Goal: Task Accomplishment & Management: Use online tool/utility

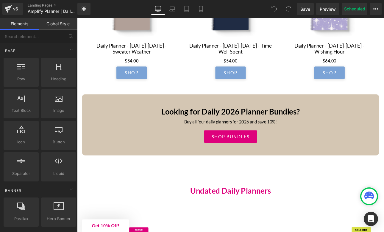
scroll to position [1221, 0]
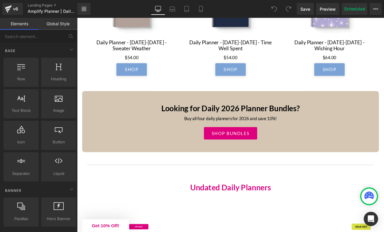
click at [161, 145] on div "Buy all four daily planners for 2026 and save 10%!" at bounding box center [258, 138] width 340 height 17
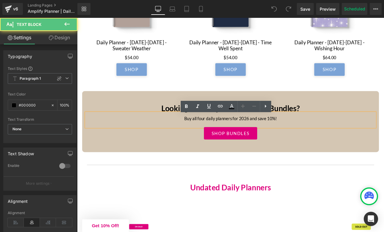
click at [118, 116] on div "Looking for Daily 2026 Planner Bundles? Heading Buy all four daily planners for…" at bounding box center [257, 140] width 349 height 72
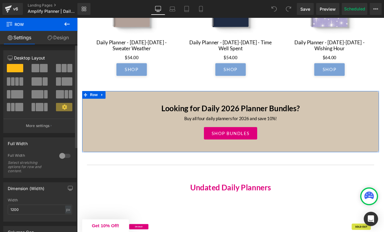
click at [41, 69] on span at bounding box center [44, 68] width 8 height 8
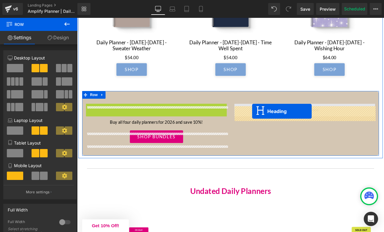
drag, startPoint x: 156, startPoint y: 127, endPoint x: 283, endPoint y: 128, distance: 127.2
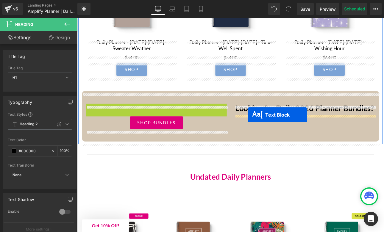
drag, startPoint x: 153, startPoint y: 128, endPoint x: 276, endPoint y: 132, distance: 123.4
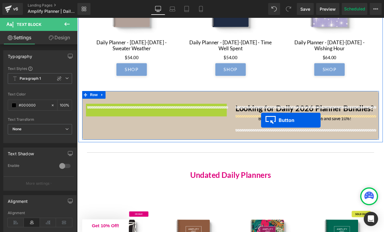
drag, startPoint x: 161, startPoint y: 128, endPoint x: 293, endPoint y: 138, distance: 132.7
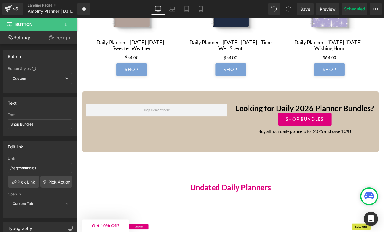
click at [66, 25] on icon at bounding box center [66, 24] width 5 height 4
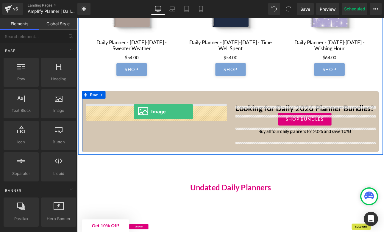
drag, startPoint x: 134, startPoint y: 132, endPoint x: 144, endPoint y: 128, distance: 10.0
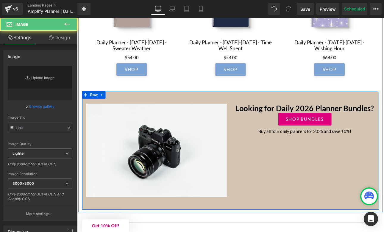
type input "//[DOMAIN_NAME][URL]"
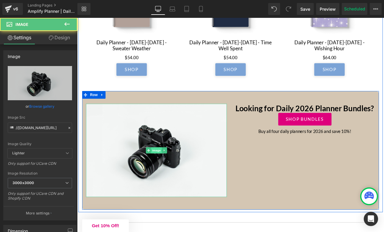
click at [171, 175] on span "Image" at bounding box center [170, 173] width 13 height 7
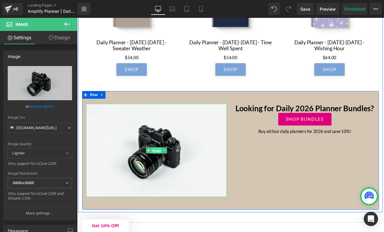
click at [171, 175] on span "Image" at bounding box center [170, 173] width 13 height 7
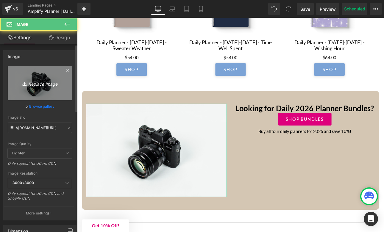
click at [50, 82] on icon "Replace Image" at bounding box center [40, 83] width 48 height 7
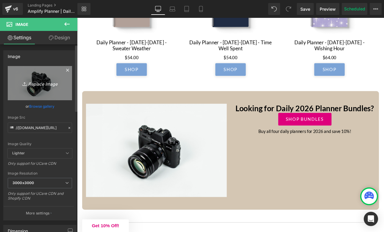
type input "C:\fakepath\IMG_0461 2.JPG"
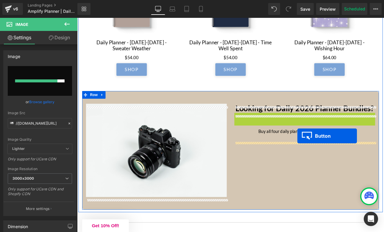
drag, startPoint x: 335, startPoint y: 139, endPoint x: 336, endPoint y: 157, distance: 18.2
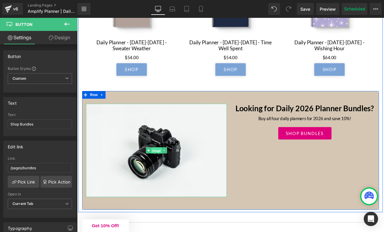
click at [170, 175] on span "Image" at bounding box center [170, 173] width 13 height 7
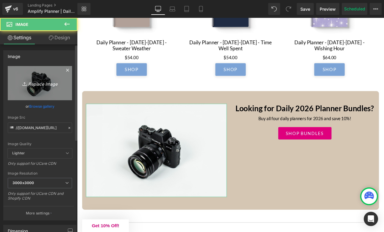
click at [38, 84] on icon "Replace Image" at bounding box center [40, 83] width 48 height 7
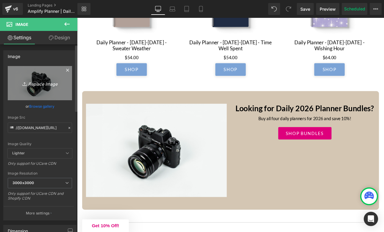
type input "C:\fakepath\IMG_0461 2.jpeg"
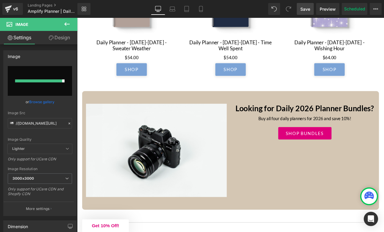
click at [303, 9] on span "Save" at bounding box center [306, 9] width 10 height 6
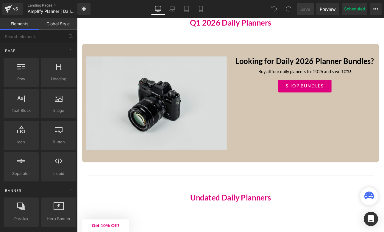
click at [185, 119] on img at bounding box center [170, 118] width 165 height 110
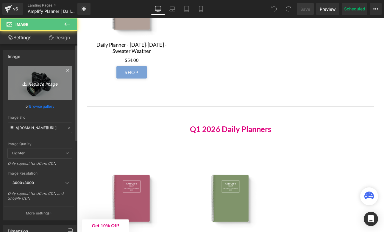
scroll to position [980, 0]
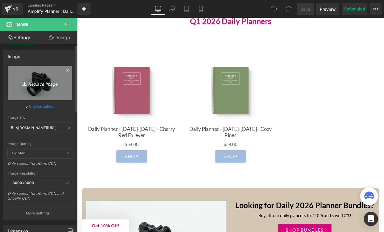
click at [47, 85] on icon "Replace Image" at bounding box center [40, 83] width 48 height 7
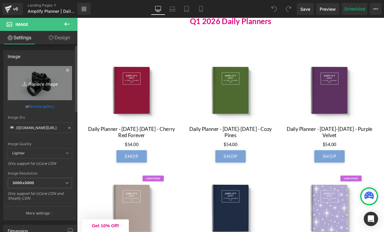
type input "C:\fakepath\IMG_0461 2.jpeg"
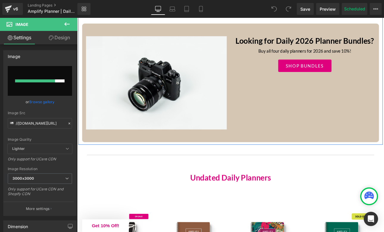
scroll to position [1301, 0]
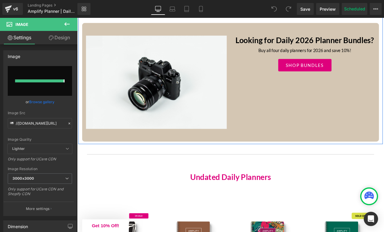
type input "[URL][DOMAIN_NAME]"
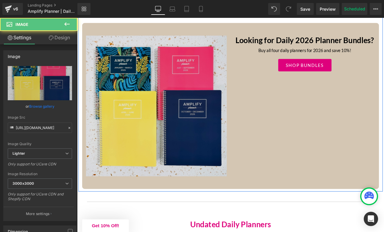
click at [206, 95] on img at bounding box center [170, 121] width 165 height 165
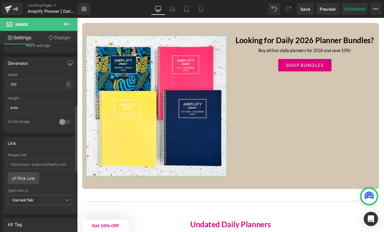
scroll to position [169, 0]
click at [31, 81] on input "100" at bounding box center [40, 84] width 64 height 10
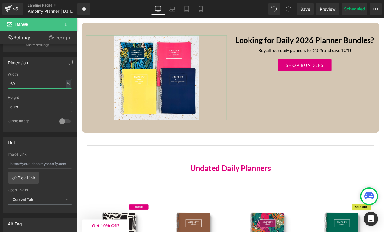
type input "60"
click at [60, 37] on link "Design" at bounding box center [59, 37] width 39 height 13
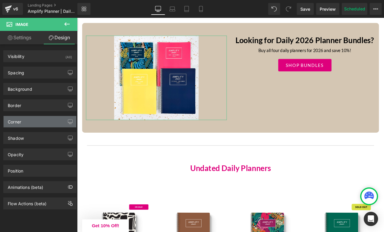
click at [25, 124] on div "Corner" at bounding box center [40, 121] width 73 height 11
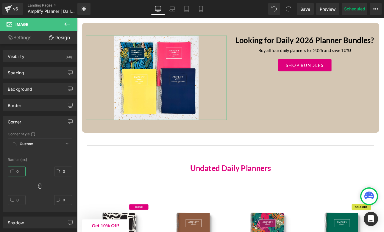
click at [19, 171] on input "0" at bounding box center [17, 172] width 18 height 10
type input "1"
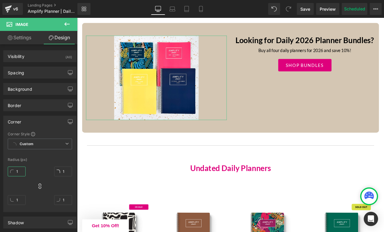
type input "10"
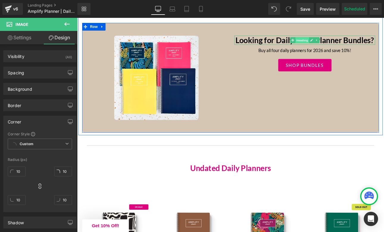
click at [334, 48] on span "Heading" at bounding box center [341, 44] width 16 height 7
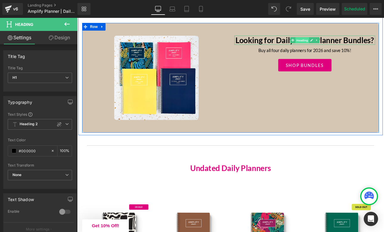
click at [343, 46] on span "Heading" at bounding box center [341, 44] width 16 height 7
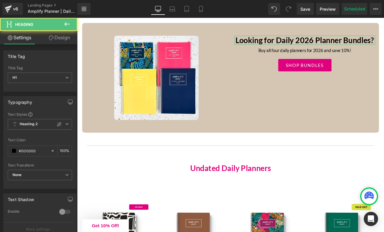
click at [60, 41] on link "Design" at bounding box center [59, 37] width 39 height 13
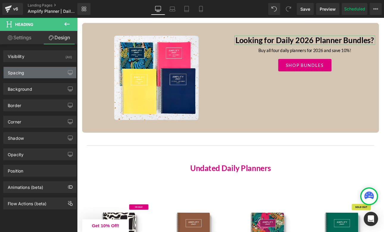
click at [27, 73] on div "Spacing" at bounding box center [40, 72] width 73 height 11
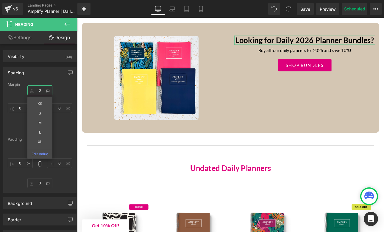
click at [43, 90] on input "0" at bounding box center [39, 91] width 25 height 10
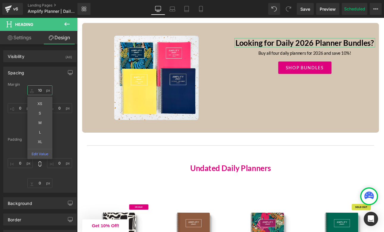
type input "1"
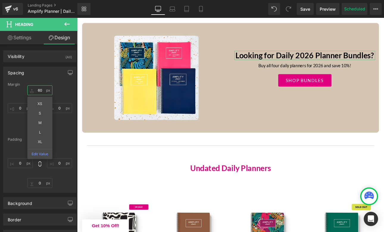
type input "6"
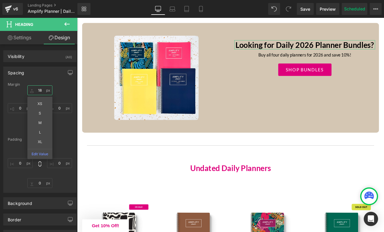
type input "1"
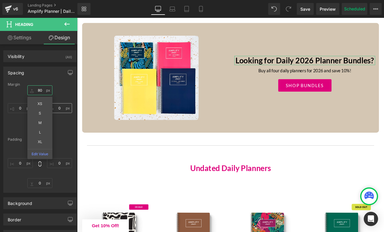
type input "80"
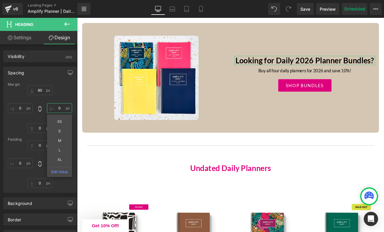
click at [60, 108] on input "0" at bounding box center [59, 108] width 25 height 10
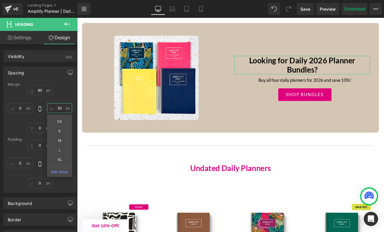
type input "2"
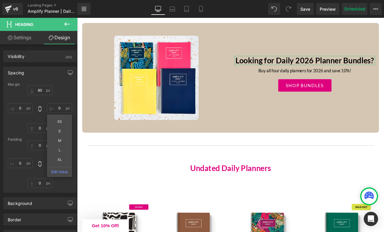
click at [65, 92] on div "80 80 XS S M L XL Edit Value 0px 0 0px 0" at bounding box center [40, 110] width 64 height 48
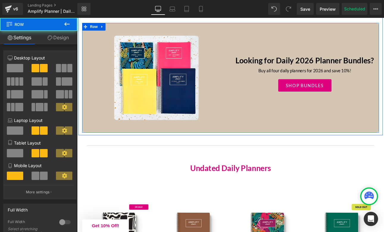
click at [249, 40] on div "Image Looking for Daily 2026 Planner Bundles? Heading Buy all four daily planne…" at bounding box center [257, 88] width 349 height 129
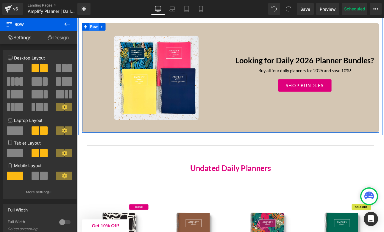
click at [96, 30] on span "Row" at bounding box center [97, 28] width 12 height 9
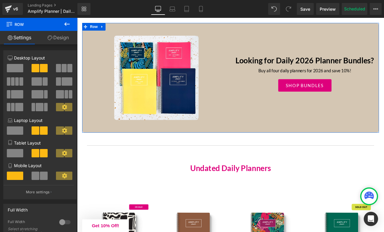
click at [62, 130] on icon at bounding box center [64, 130] width 5 height 5
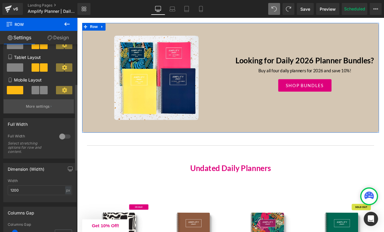
scroll to position [84, 0]
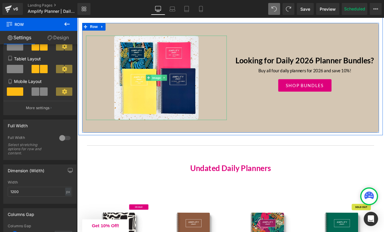
click at [170, 89] on span "Image" at bounding box center [170, 88] width 13 height 7
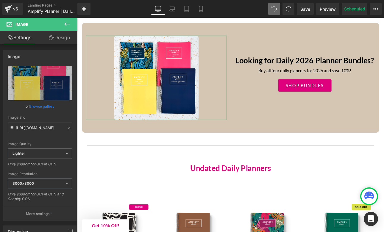
click at [55, 41] on link "Design" at bounding box center [59, 37] width 39 height 13
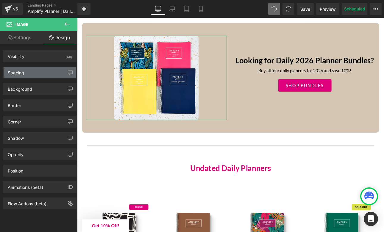
click at [22, 68] on div "Spacing" at bounding box center [16, 71] width 16 height 8
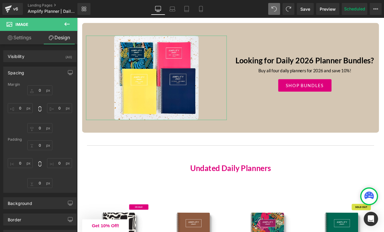
click at [18, 36] on link "Settings" at bounding box center [19, 37] width 39 height 13
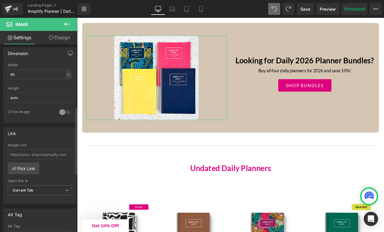
scroll to position [183, 0]
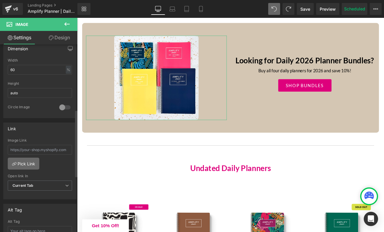
click at [17, 162] on link "Pick Link" at bounding box center [24, 164] width 32 height 12
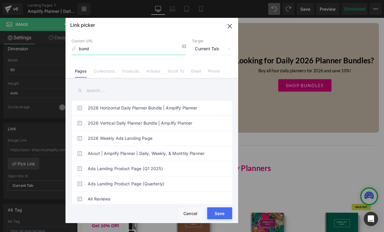
type input "bund"
click at [94, 90] on input "text" at bounding box center [152, 90] width 161 height 13
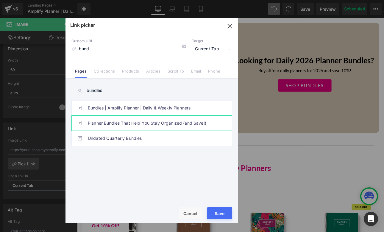
type input "bundles"
click at [133, 125] on link "Planner Bundles That Help You Stay Organized (and Save!)" at bounding box center [153, 123] width 131 height 15
click at [156, 102] on link "Bundles | Amplify Planner | Daily & Weekly Planners" at bounding box center [153, 108] width 131 height 15
type input "/pages/bundles"
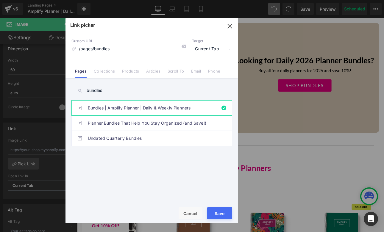
click at [220, 213] on button "Save" at bounding box center [219, 214] width 25 height 12
type input "/pages/bundles"
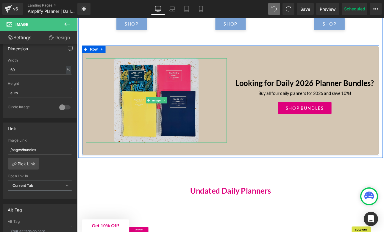
scroll to position [1274, 0]
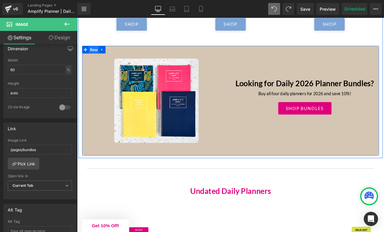
click at [95, 59] on span "Row" at bounding box center [97, 55] width 12 height 9
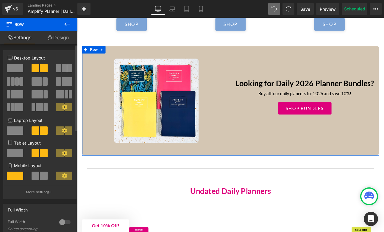
click at [62, 108] on icon at bounding box center [64, 107] width 5 height 5
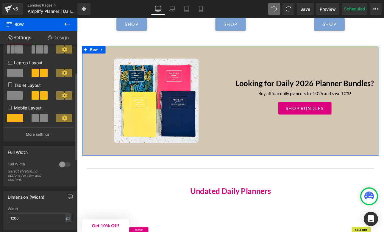
scroll to position [62, 0]
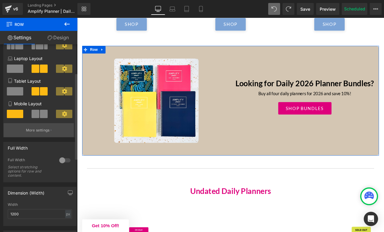
click at [46, 129] on p "More settings" at bounding box center [38, 130] width 24 height 5
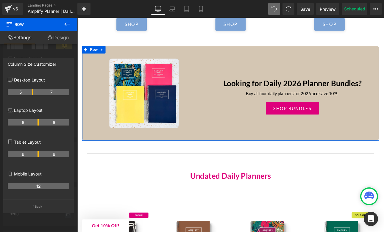
drag, startPoint x: 38, startPoint y: 91, endPoint x: 35, endPoint y: 91, distance: 3.3
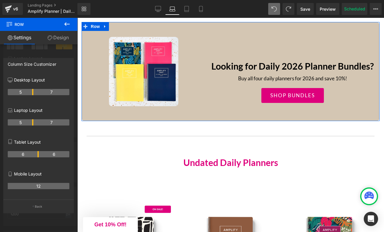
drag, startPoint x: 38, startPoint y: 123, endPoint x: 34, endPoint y: 123, distance: 4.2
click at [34, 123] on tr "5 7" at bounding box center [39, 122] width 62 height 6
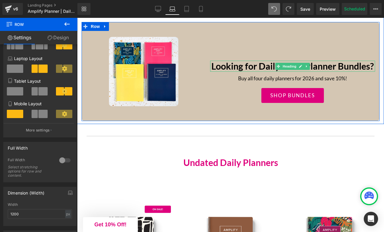
click at [288, 70] on span "Heading" at bounding box center [290, 66] width 16 height 7
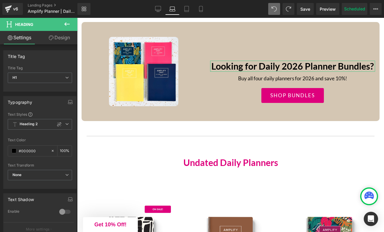
click at [57, 40] on link "Design" at bounding box center [59, 37] width 39 height 13
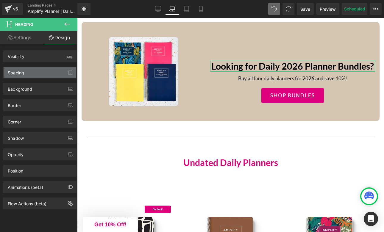
click at [34, 72] on div "Spacing" at bounding box center [40, 72] width 73 height 11
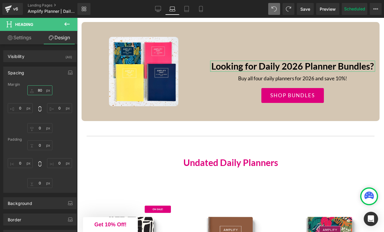
click at [42, 90] on input "80" at bounding box center [39, 91] width 25 height 10
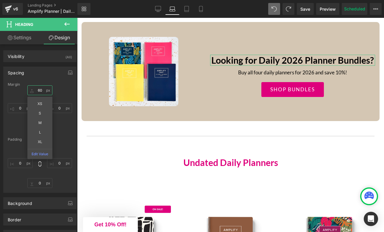
type input "6"
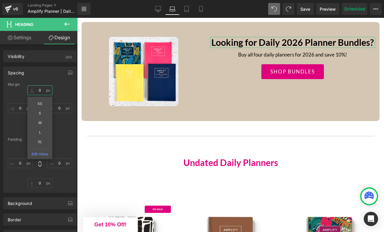
type input "4"
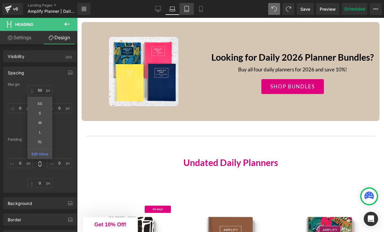
click at [189, 9] on link "Tablet" at bounding box center [187, 9] width 14 height 12
type input "80"
type input "0"
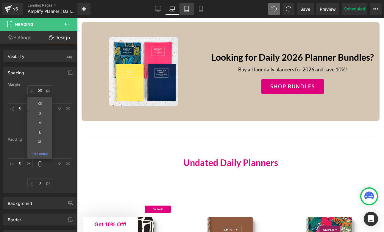
type input "0"
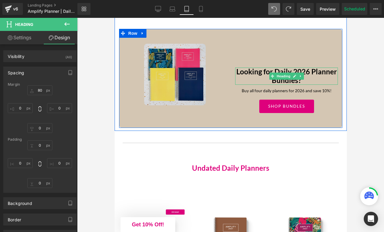
drag, startPoint x: 281, startPoint y: 94, endPoint x: 165, endPoint y: 86, distance: 115.8
click at [281, 80] on span "Heading" at bounding box center [283, 76] width 16 height 7
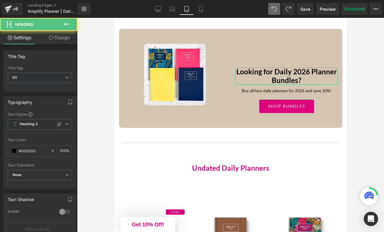
click at [59, 41] on link "Design" at bounding box center [59, 37] width 39 height 13
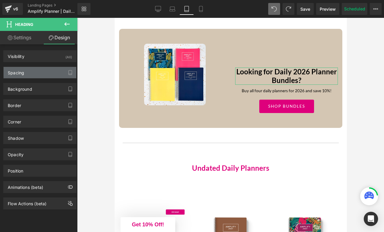
click at [35, 76] on div "Spacing" at bounding box center [40, 72] width 73 height 11
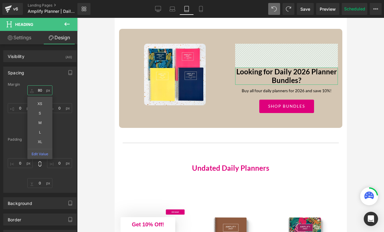
click at [41, 91] on input "80" at bounding box center [39, 91] width 25 height 10
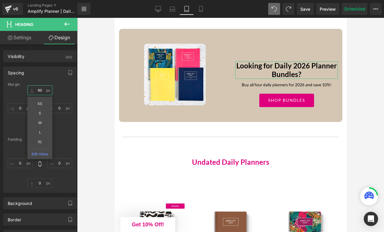
type input "6"
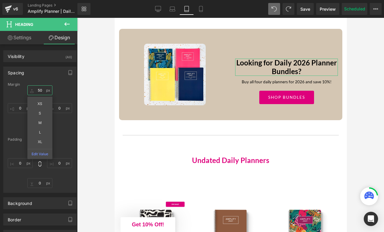
type input "5"
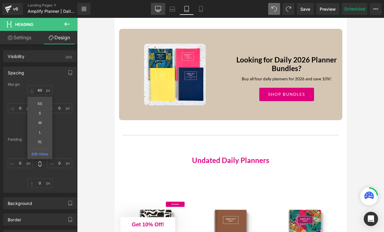
click at [160, 9] on icon at bounding box center [158, 9] width 6 height 6
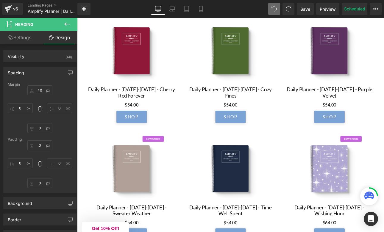
scroll to position [1295, 0]
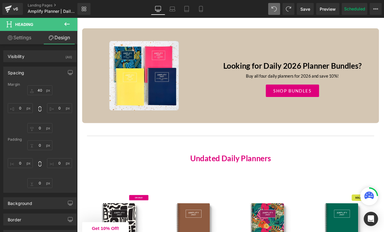
type input "80"
type input "0"
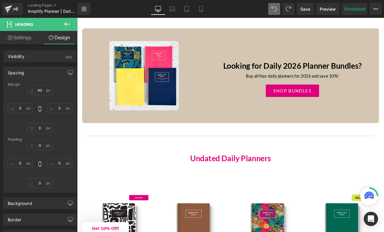
type input "0"
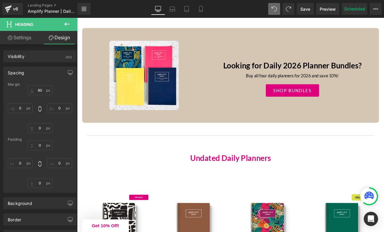
type input "0px"
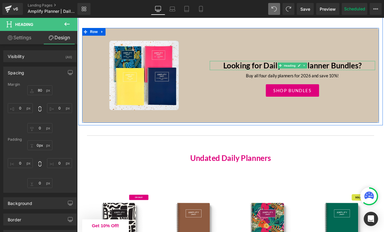
click at [285, 72] on div "Looking for Daily 2026 Planner Bundles? Heading" at bounding box center [330, 74] width 194 height 11
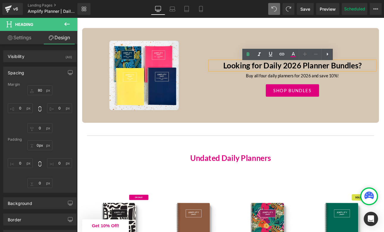
click at [335, 79] on h1 "Looking for Daily 2026 Planner Bundles?" at bounding box center [330, 74] width 194 height 11
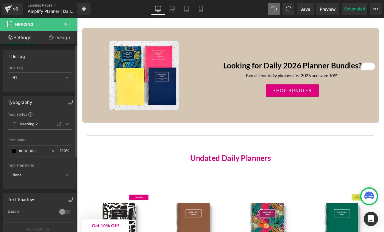
click at [65, 77] on icon at bounding box center [67, 78] width 4 height 4
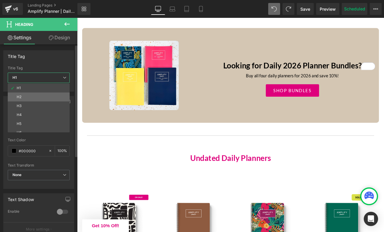
scroll to position [5, 0]
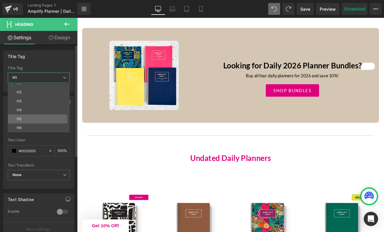
click at [53, 117] on li "H5" at bounding box center [40, 119] width 65 height 9
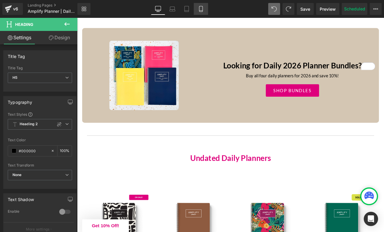
click at [201, 7] on icon at bounding box center [201, 9] width 6 height 6
type input "100"
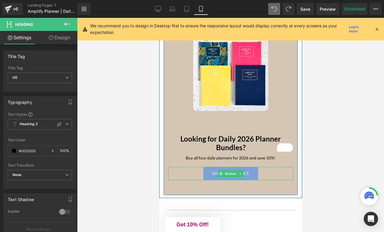
scroll to position [1281, 0]
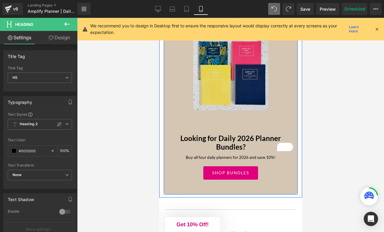
click at [232, 111] on img at bounding box center [230, 72] width 75 height 75
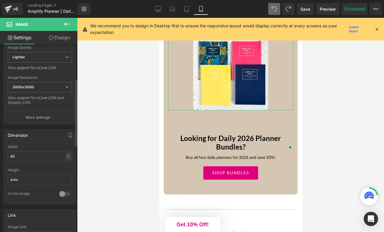
scroll to position [113, 0]
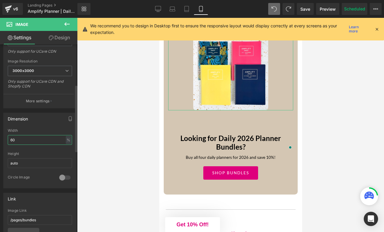
click at [31, 138] on input "60" at bounding box center [40, 140] width 64 height 10
type input "6"
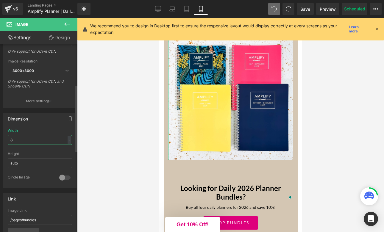
type input "80"
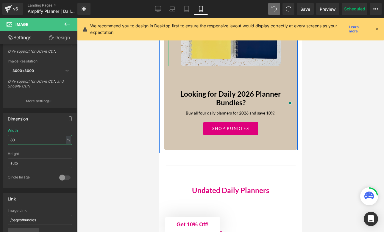
scroll to position [1352, 0]
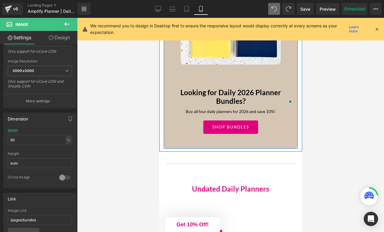
click at [233, 130] on div "Looking for Daily 2026 Planner Bundles? Heading Buy all four daily planners for…" at bounding box center [231, 99] width 134 height 69
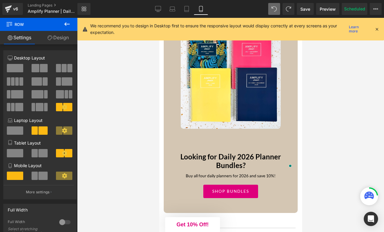
scroll to position [1288, 0]
click at [233, 129] on div "Image" at bounding box center [230, 79] width 125 height 100
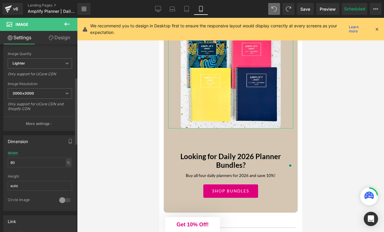
scroll to position [92, 0]
click at [39, 162] on input "80" at bounding box center [40, 161] width 64 height 10
type input "8"
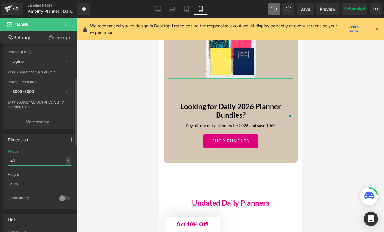
type input "4"
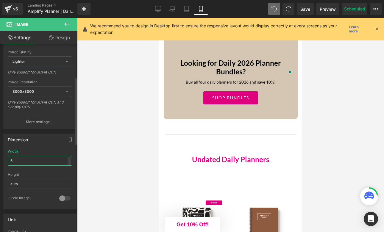
type input "50"
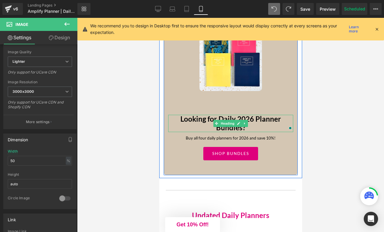
click at [235, 132] on h5 "Looking for Daily 2026 Planner Bundles?" at bounding box center [230, 123] width 125 height 17
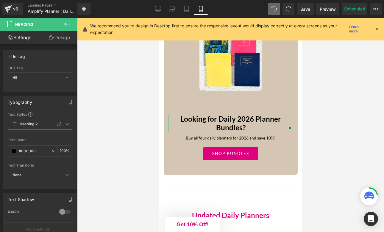
click at [60, 34] on link "Design" at bounding box center [59, 37] width 39 height 13
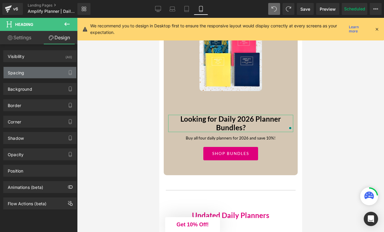
click at [43, 74] on div "Spacing" at bounding box center [40, 72] width 73 height 11
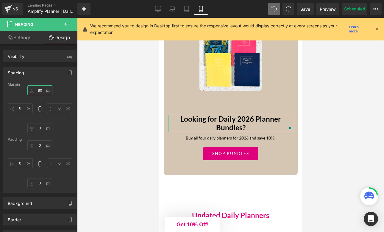
click at [43, 93] on input "80" at bounding box center [39, 91] width 25 height 10
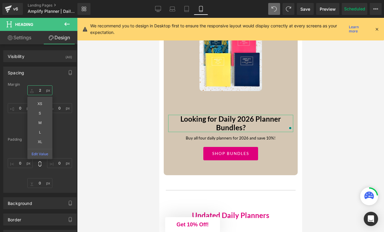
type input "20"
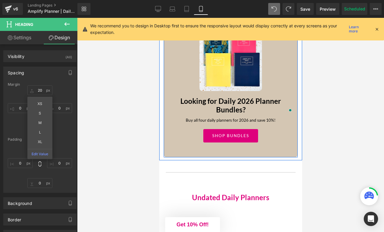
click at [175, 23] on span "Row" at bounding box center [177, 18] width 12 height 9
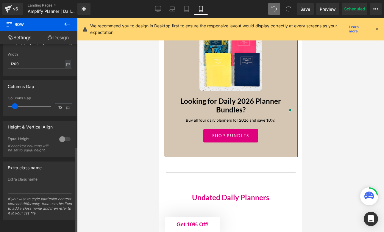
scroll to position [0, 0]
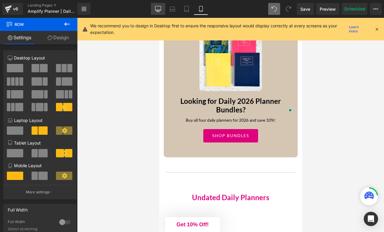
click at [157, 8] on icon at bounding box center [158, 9] width 6 height 6
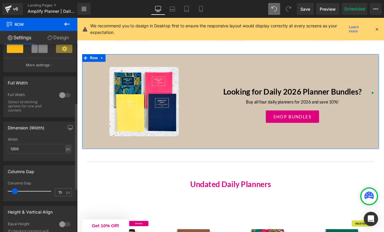
scroll to position [146, 0]
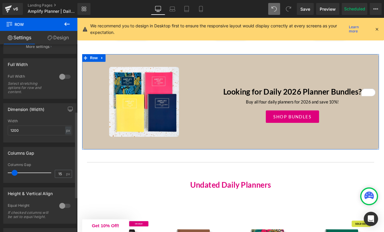
type input "16"
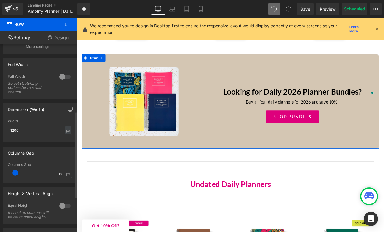
click at [15, 173] on span at bounding box center [15, 173] width 6 height 6
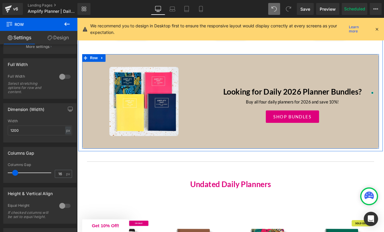
click at [279, 106] on h5 "Looking for Daily 2026 Planner Bundles?" at bounding box center [330, 104] width 194 height 11
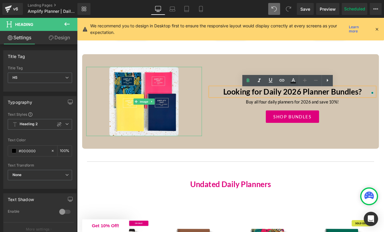
click at [200, 106] on link at bounding box center [156, 115] width 136 height 81
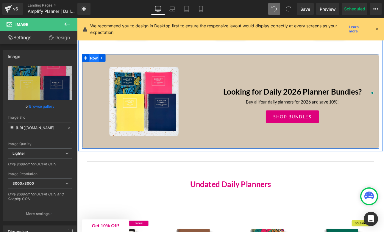
click at [98, 69] on span "Row" at bounding box center [97, 65] width 12 height 9
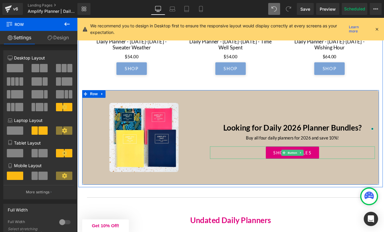
scroll to position [1189, 0]
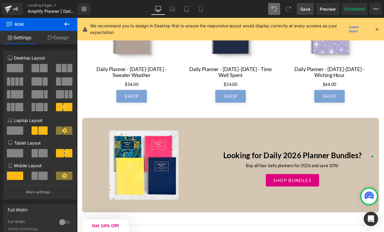
click at [303, 12] on span "Save" at bounding box center [306, 9] width 10 height 6
